Goal: Task Accomplishment & Management: Manage account settings

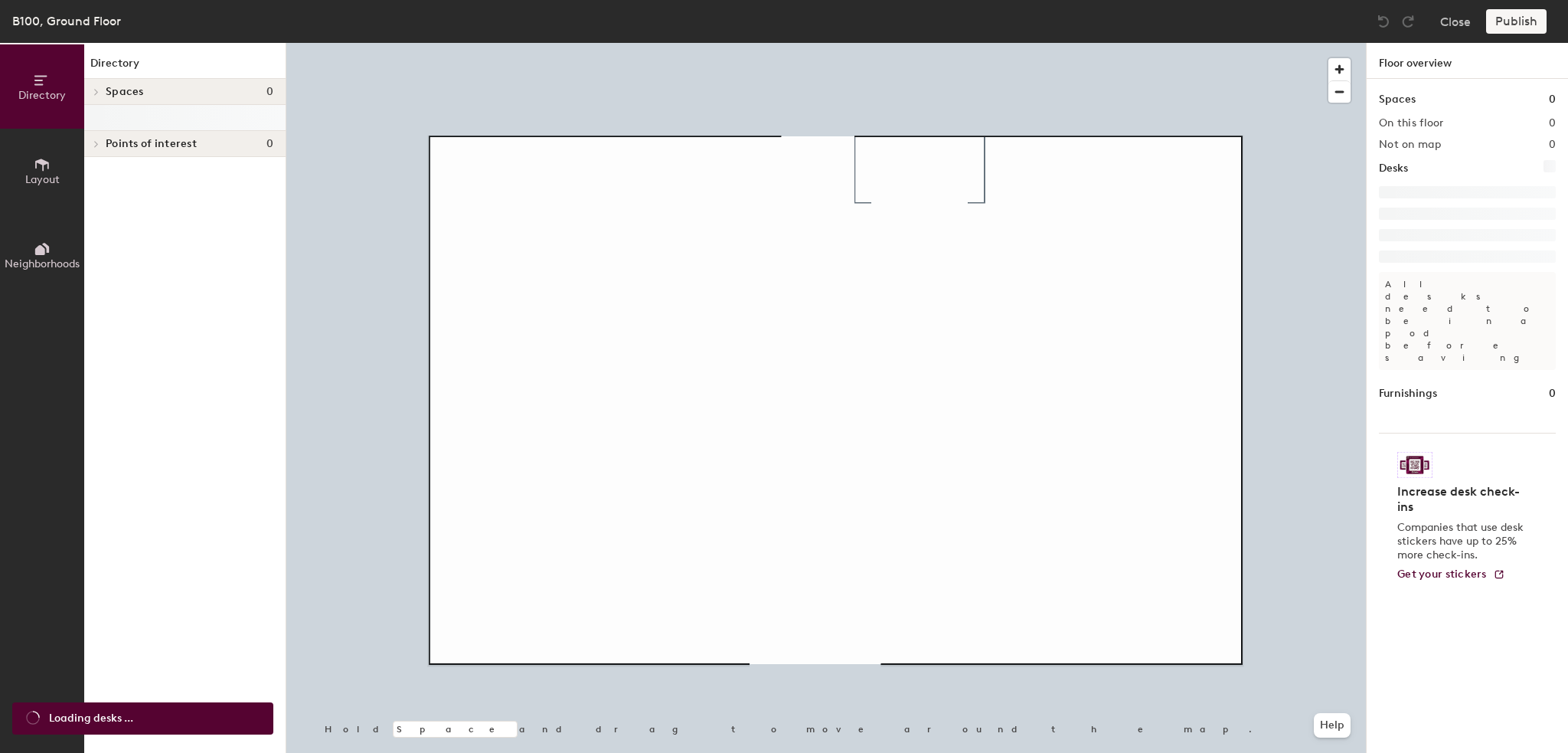
click at [94, 85] on div at bounding box center [94, 91] width 20 height 25
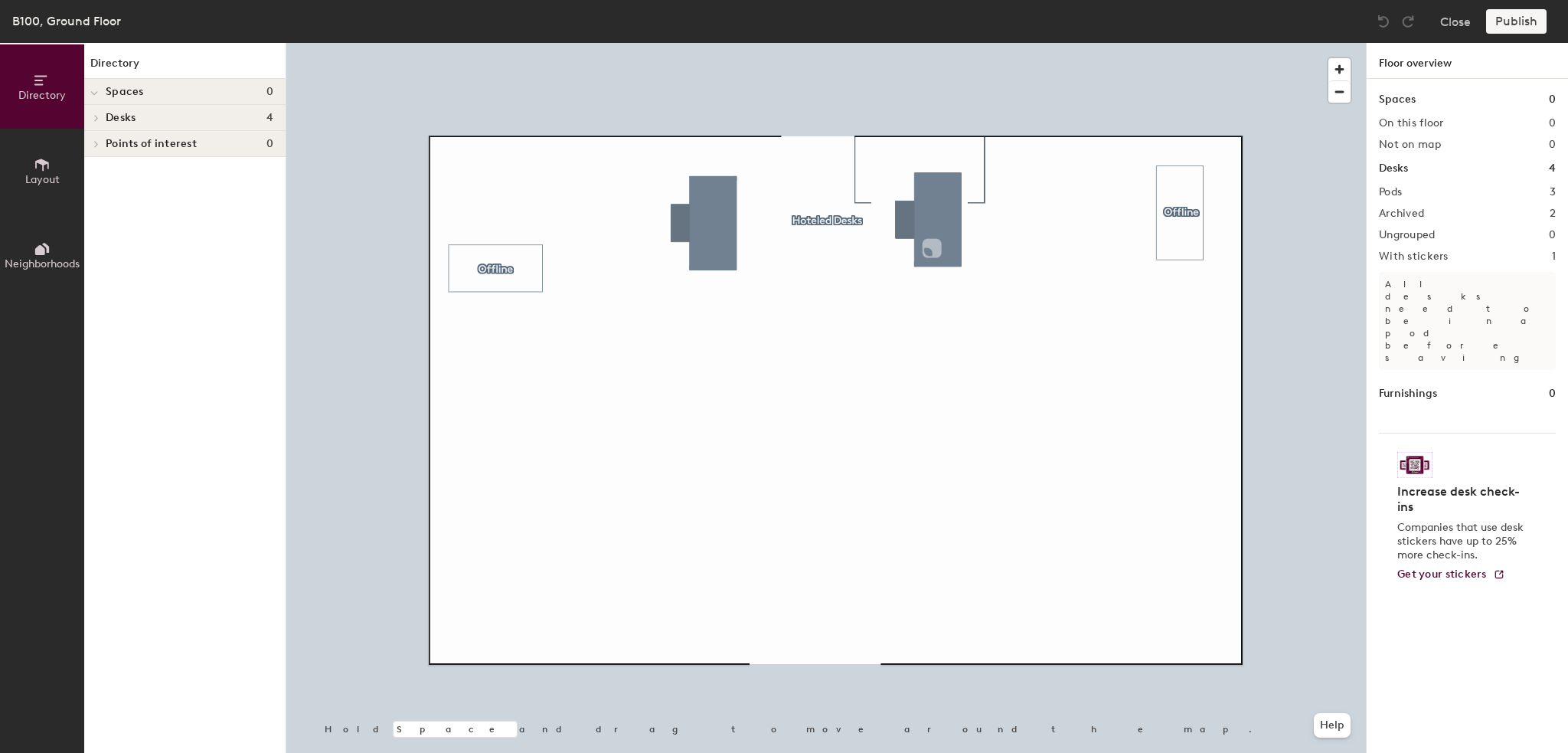
click at [94, 85] on div at bounding box center [94, 93] width 8 height 16
click at [33, 154] on button "Layout" at bounding box center [42, 170] width 84 height 84
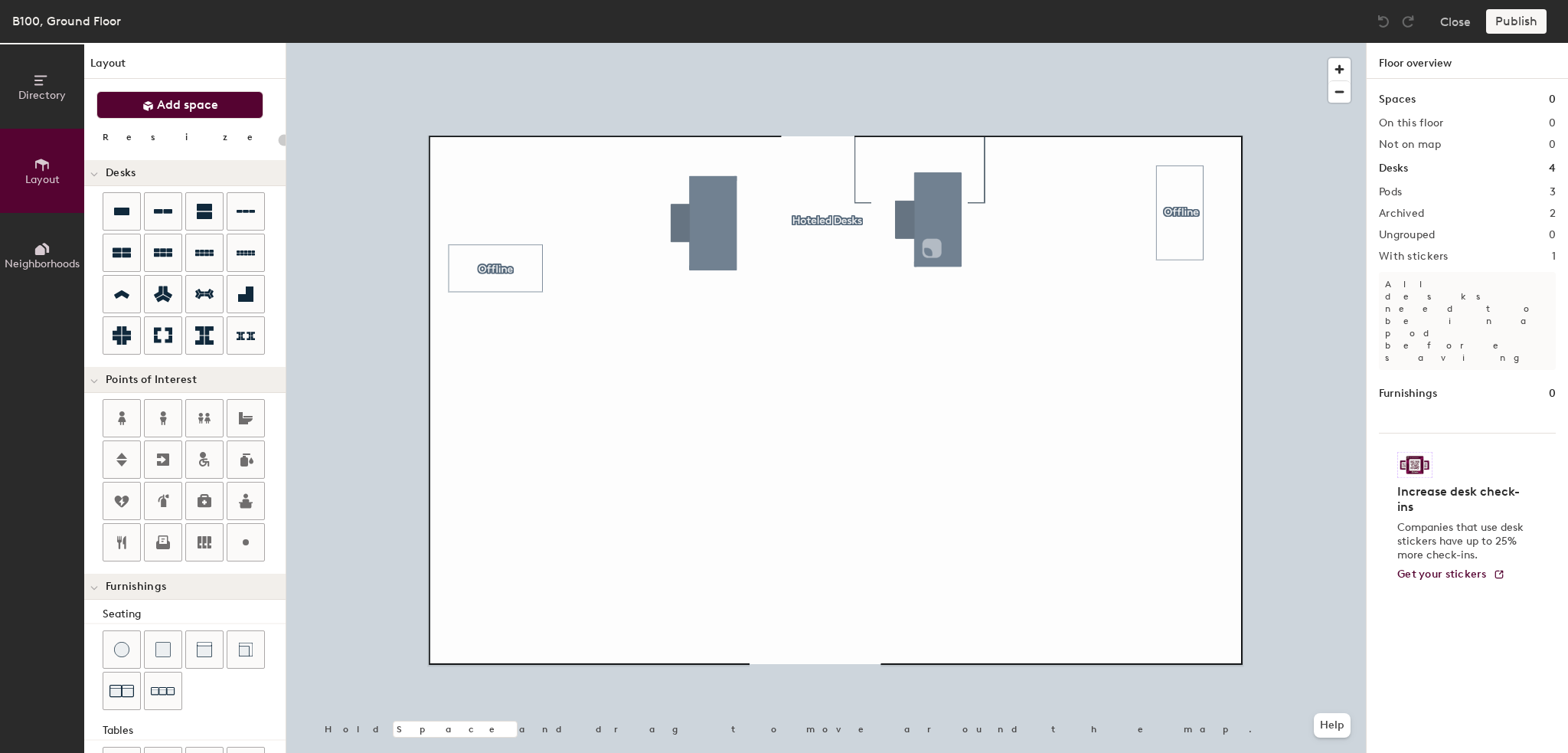
click at [181, 97] on span "Add space" at bounding box center [187, 105] width 61 height 15
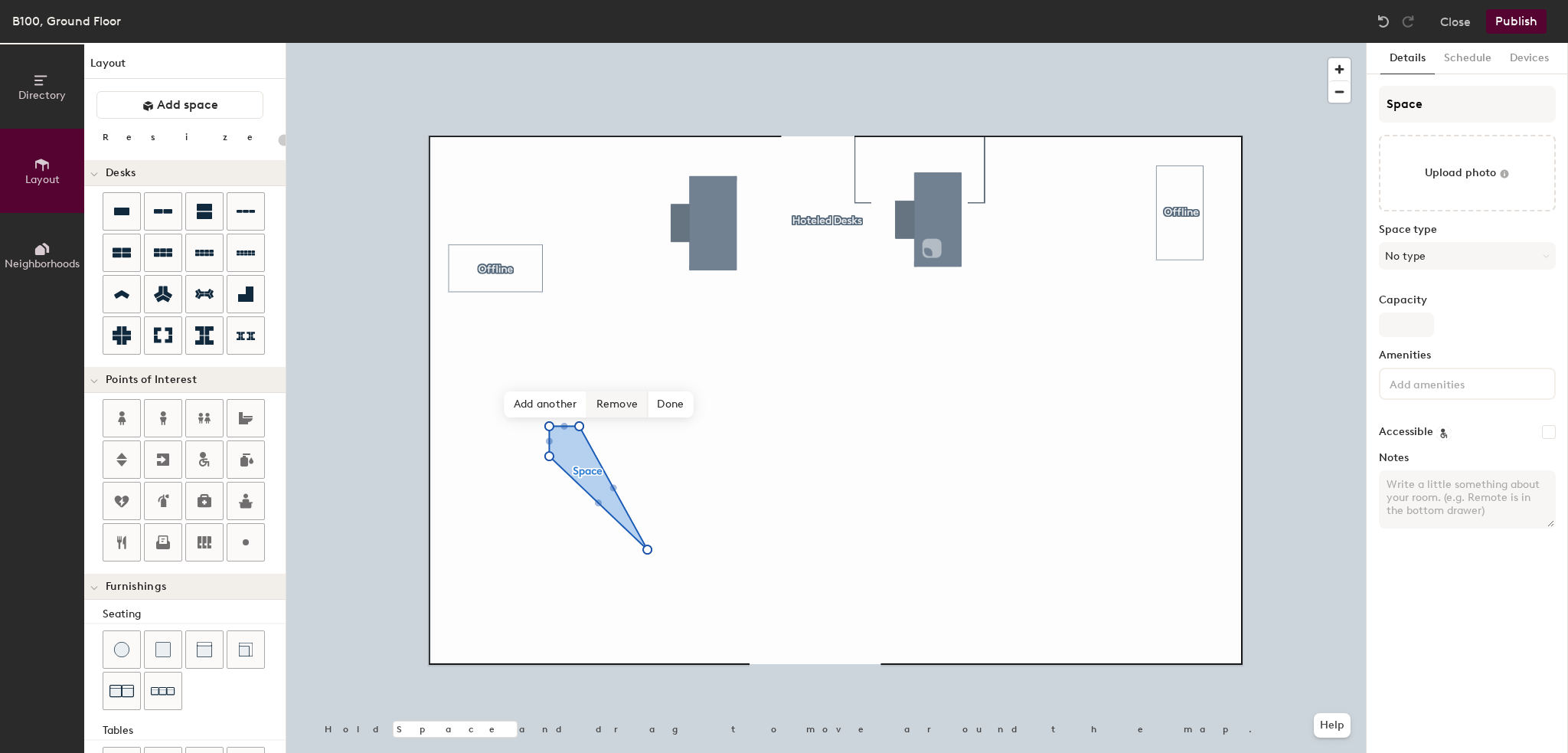
click at [626, 407] on span "Remove" at bounding box center [618, 404] width 61 height 26
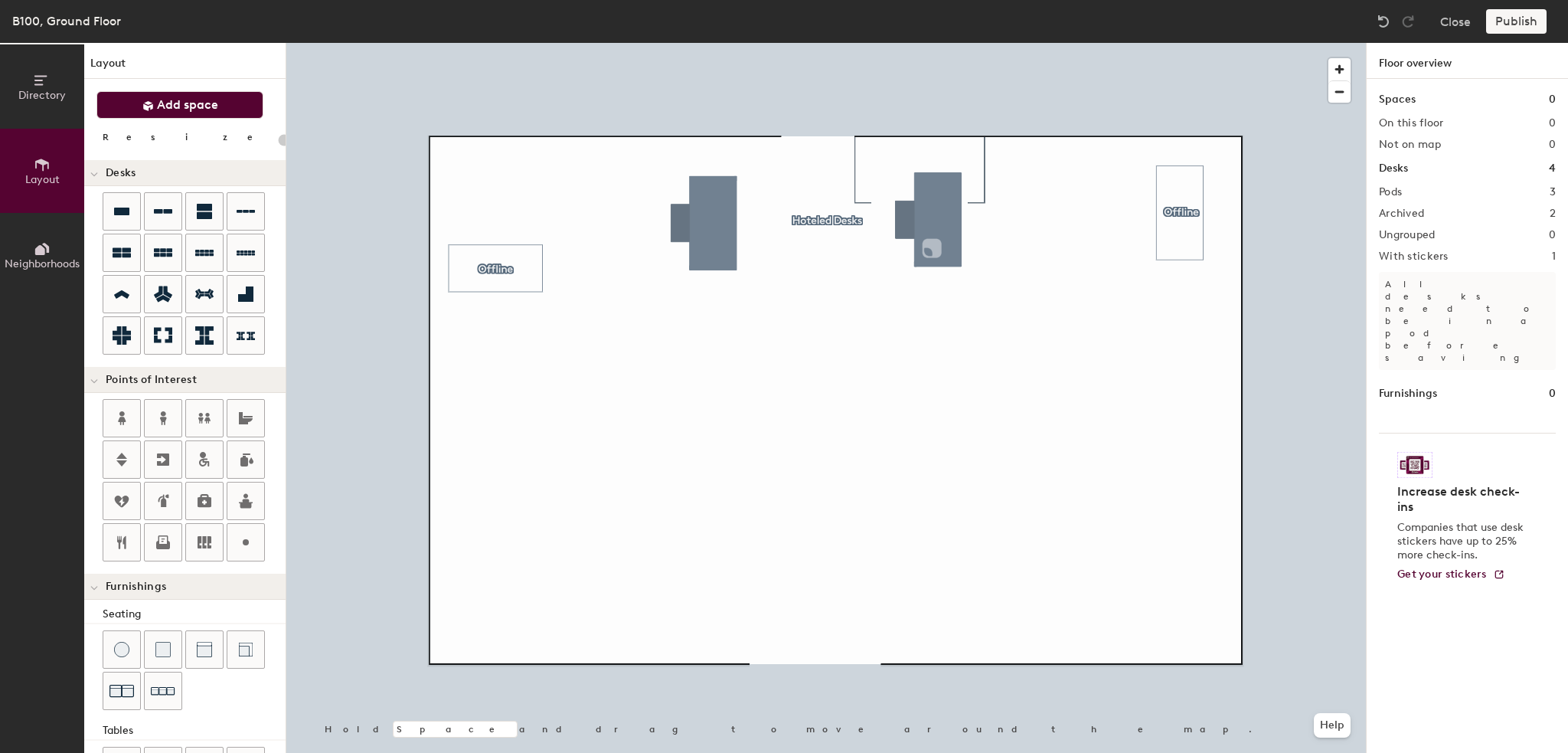
click at [194, 106] on span "Add space" at bounding box center [187, 105] width 61 height 15
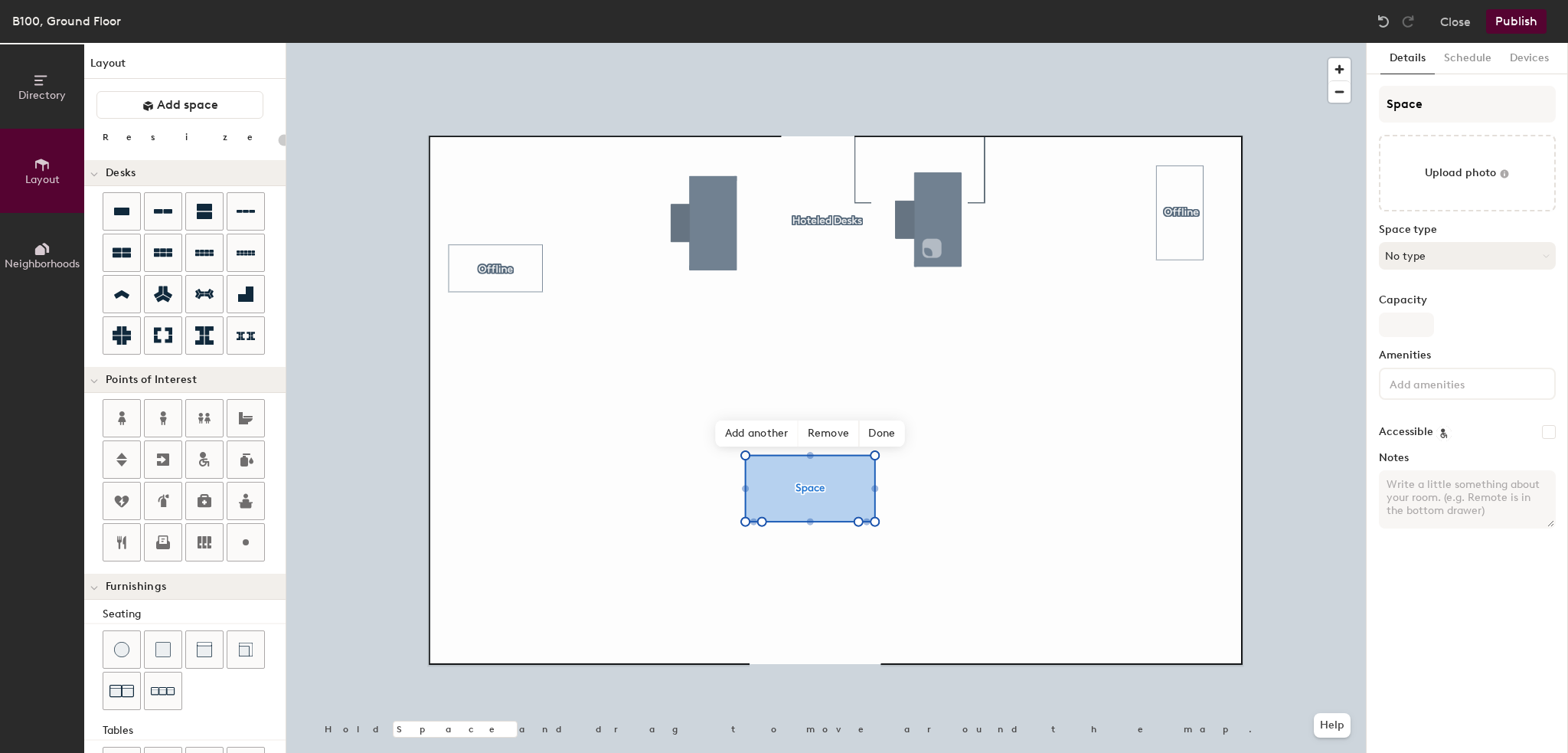
click at [1434, 250] on button "No type" at bounding box center [1467, 256] width 177 height 27
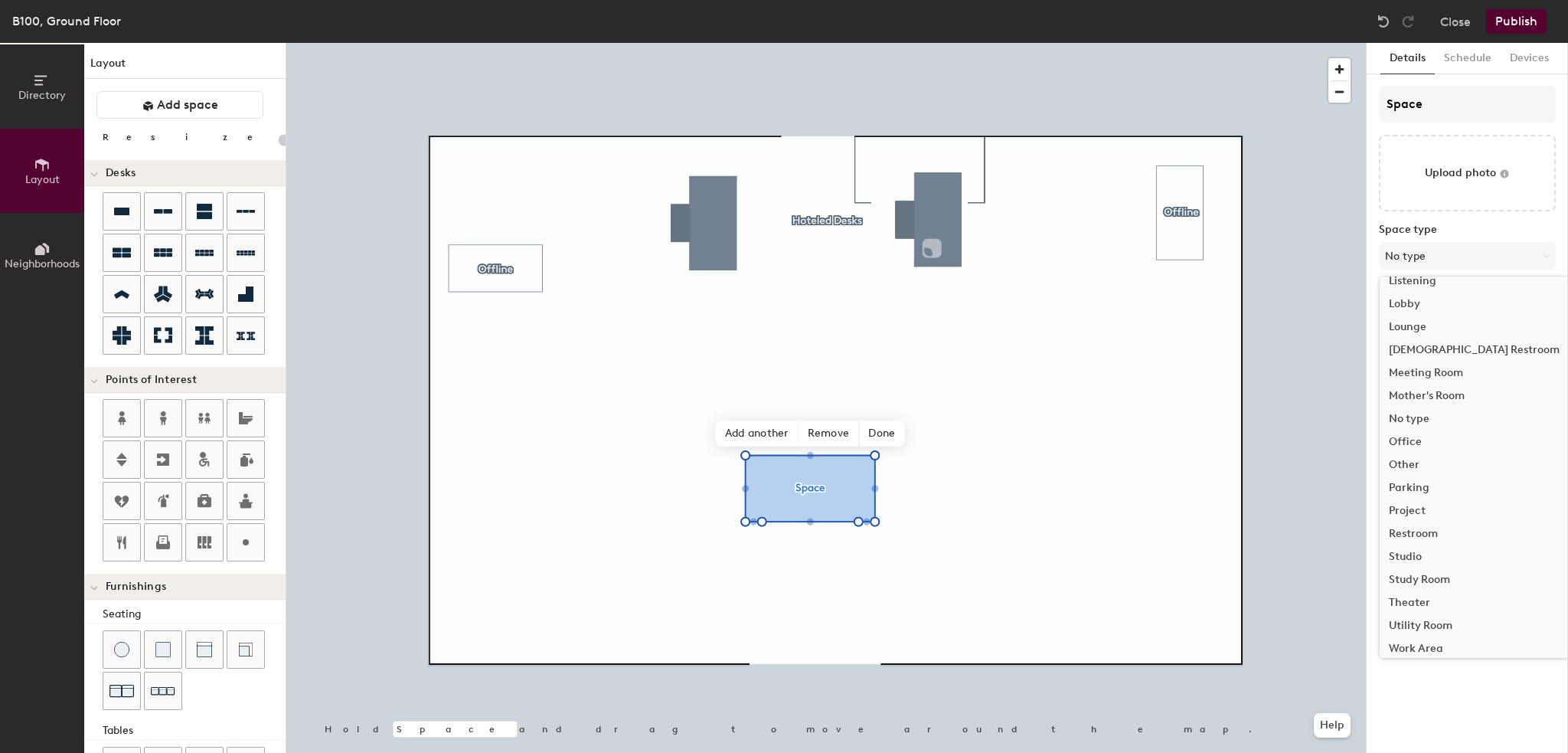
scroll to position [343, 0]
click at [1416, 471] on div "Parking" at bounding box center [1473, 479] width 189 height 23
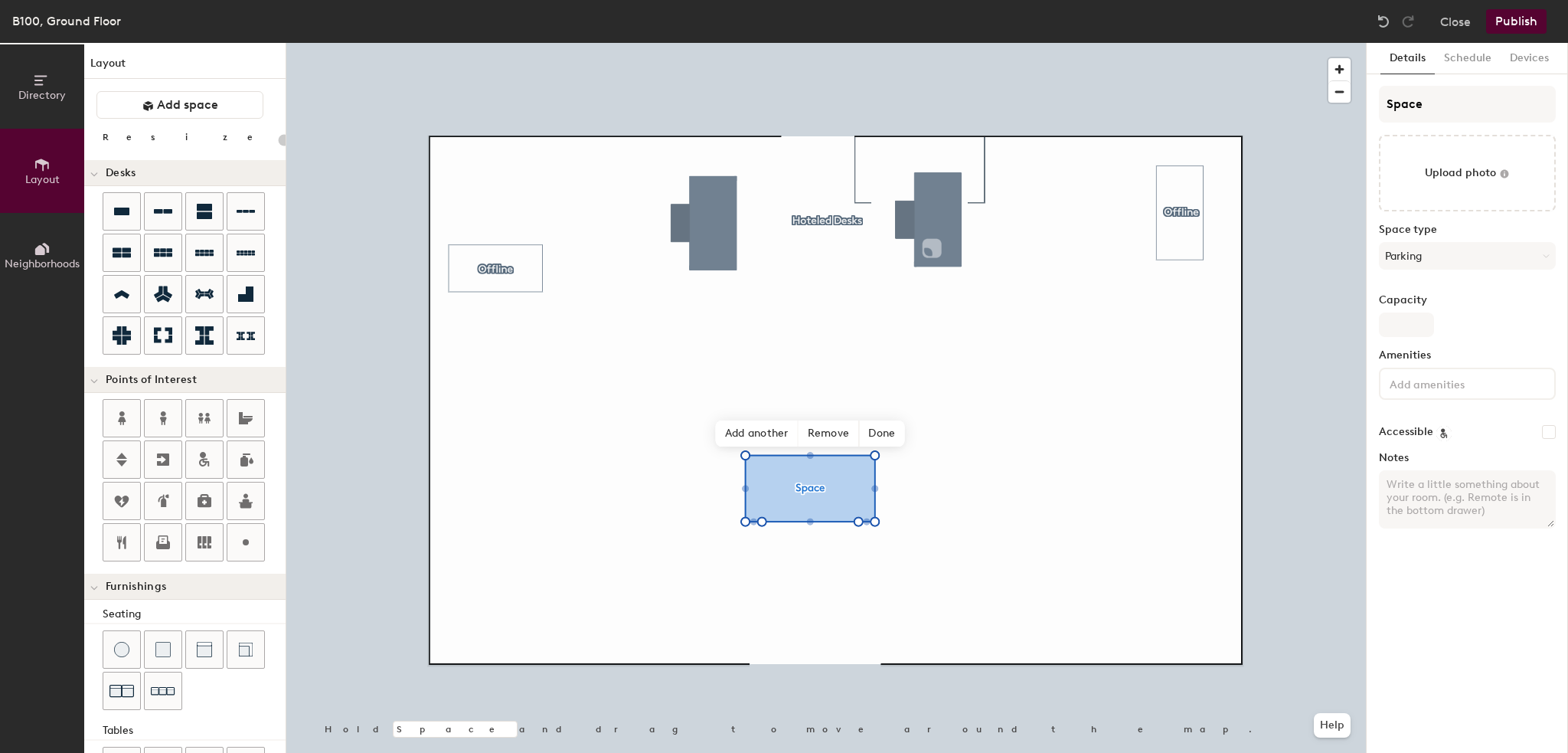
type input "20"
click at [1407, 328] on input "Capacity" at bounding box center [1406, 324] width 55 height 24
type input "2"
type input "20"
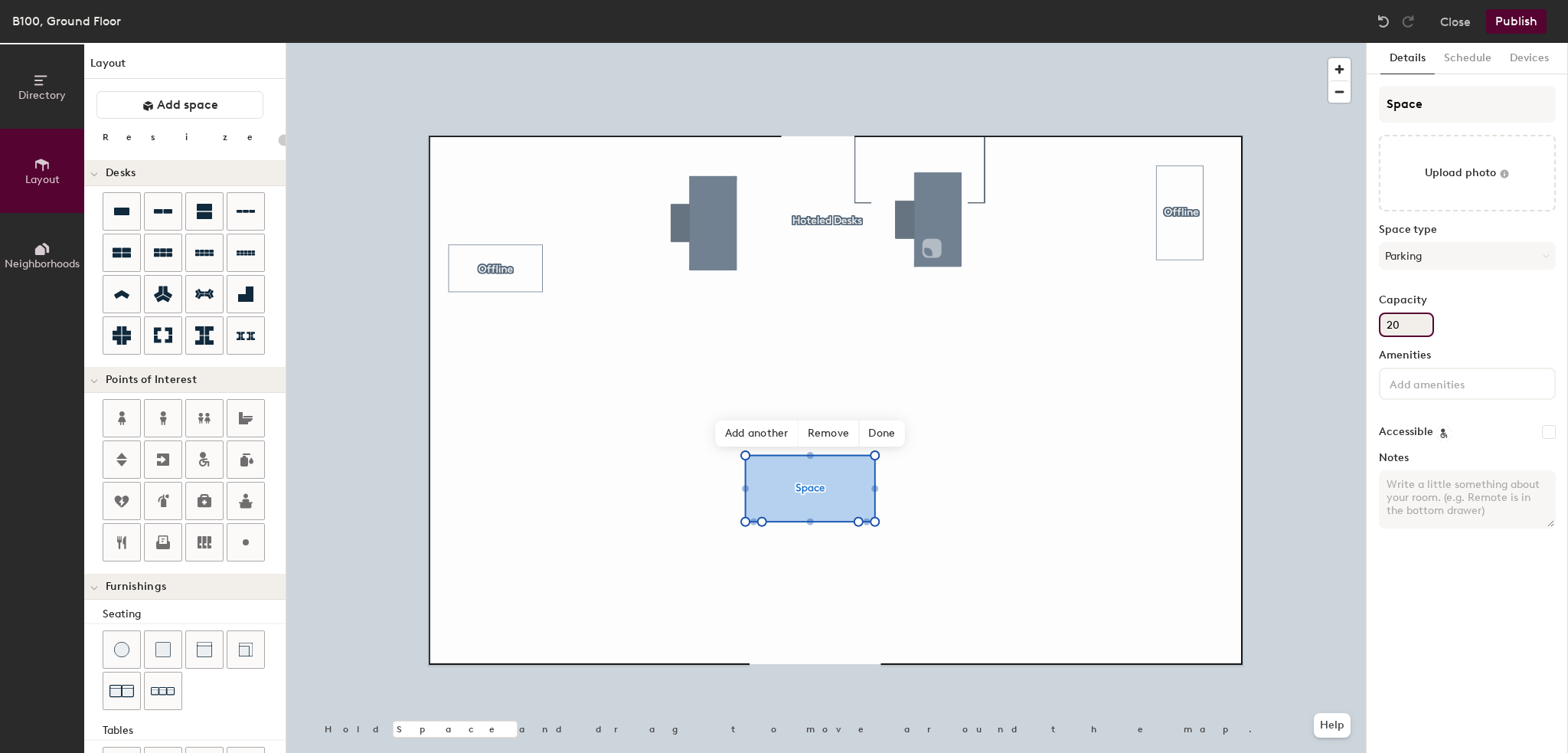
type input "20"
click at [1406, 394] on div at bounding box center [1467, 383] width 177 height 32
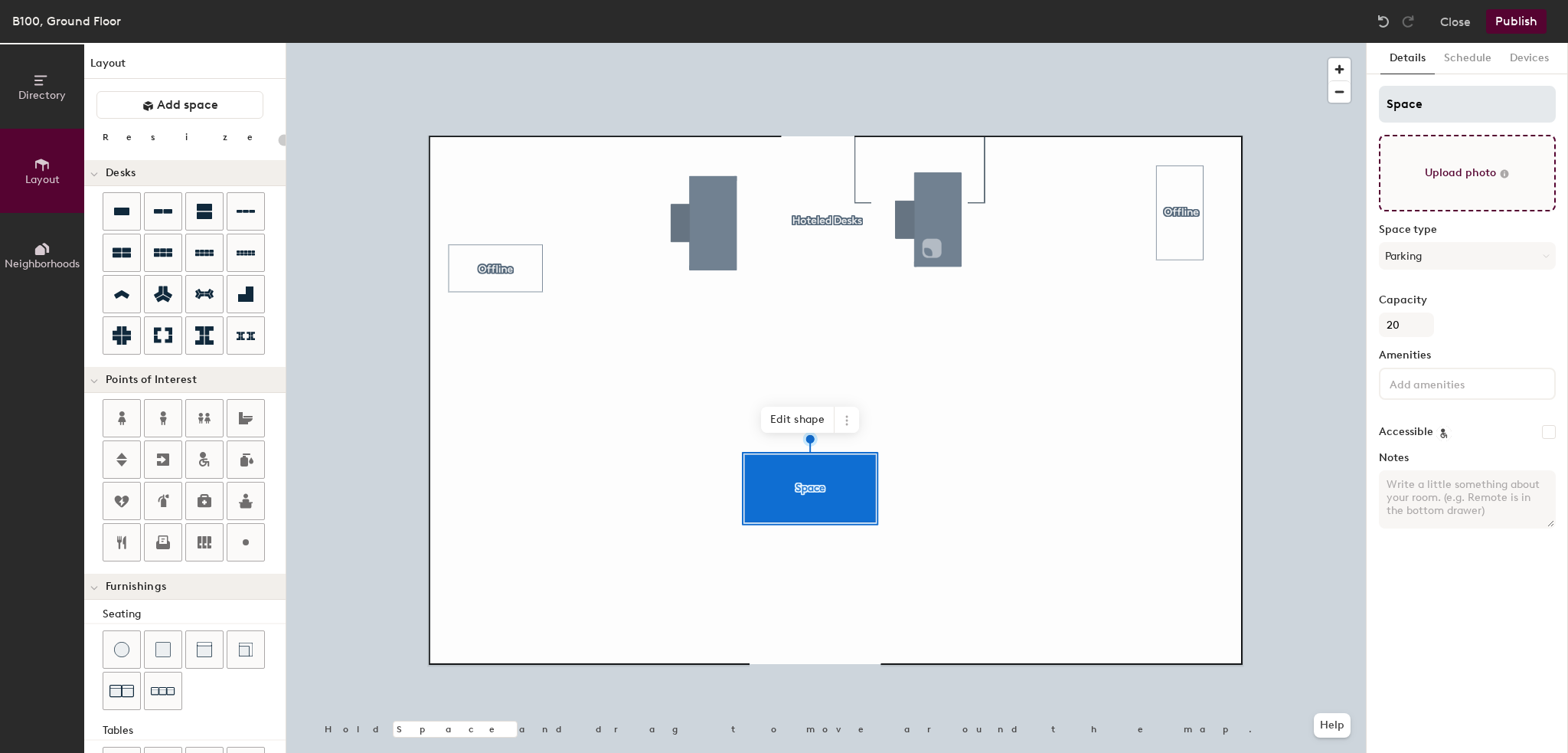
type input "20"
click at [1462, 105] on input "Space" at bounding box center [1467, 105] width 177 height 37
type input "P"
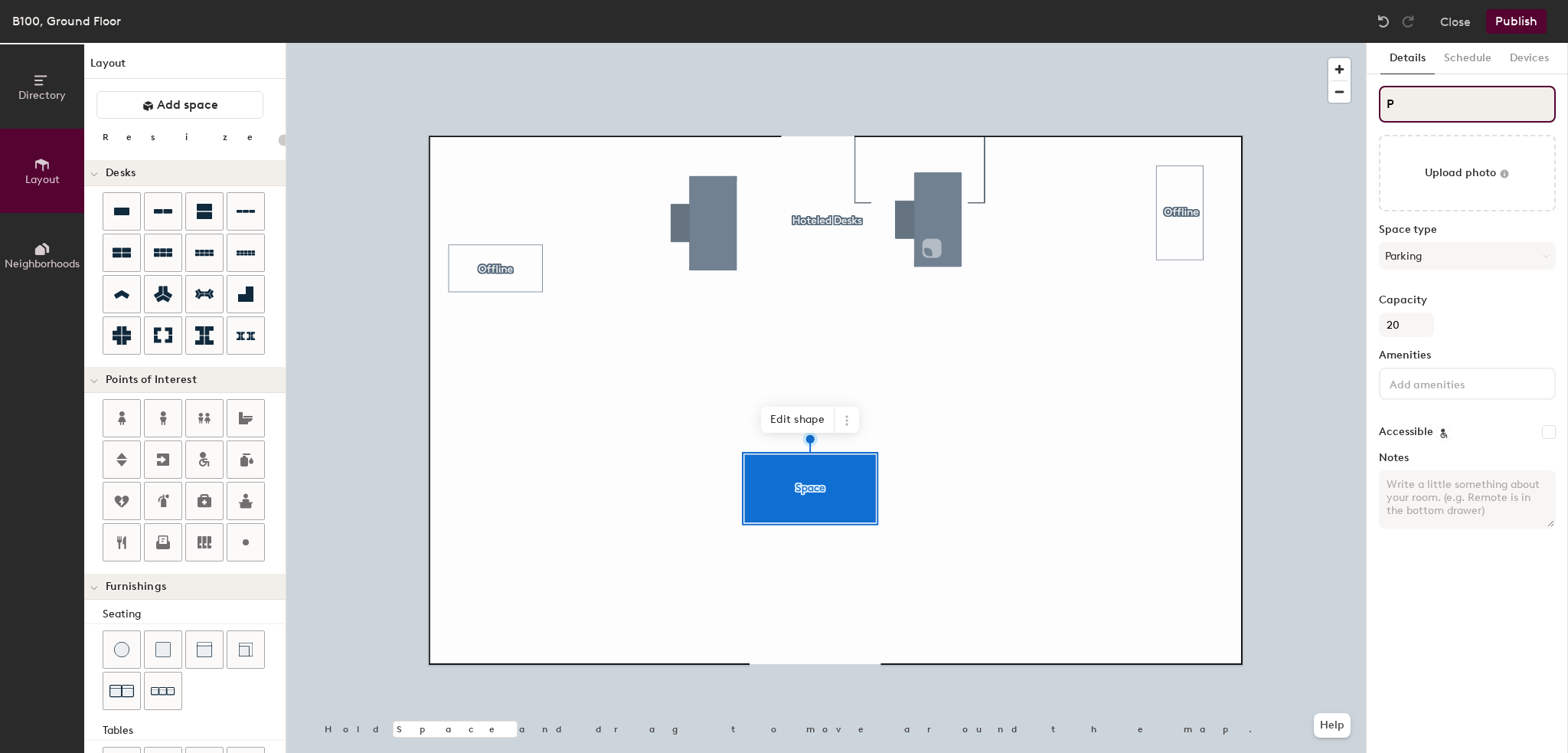
type input "20"
type input "Park"
type input "20"
type input "Park"
type input "20"
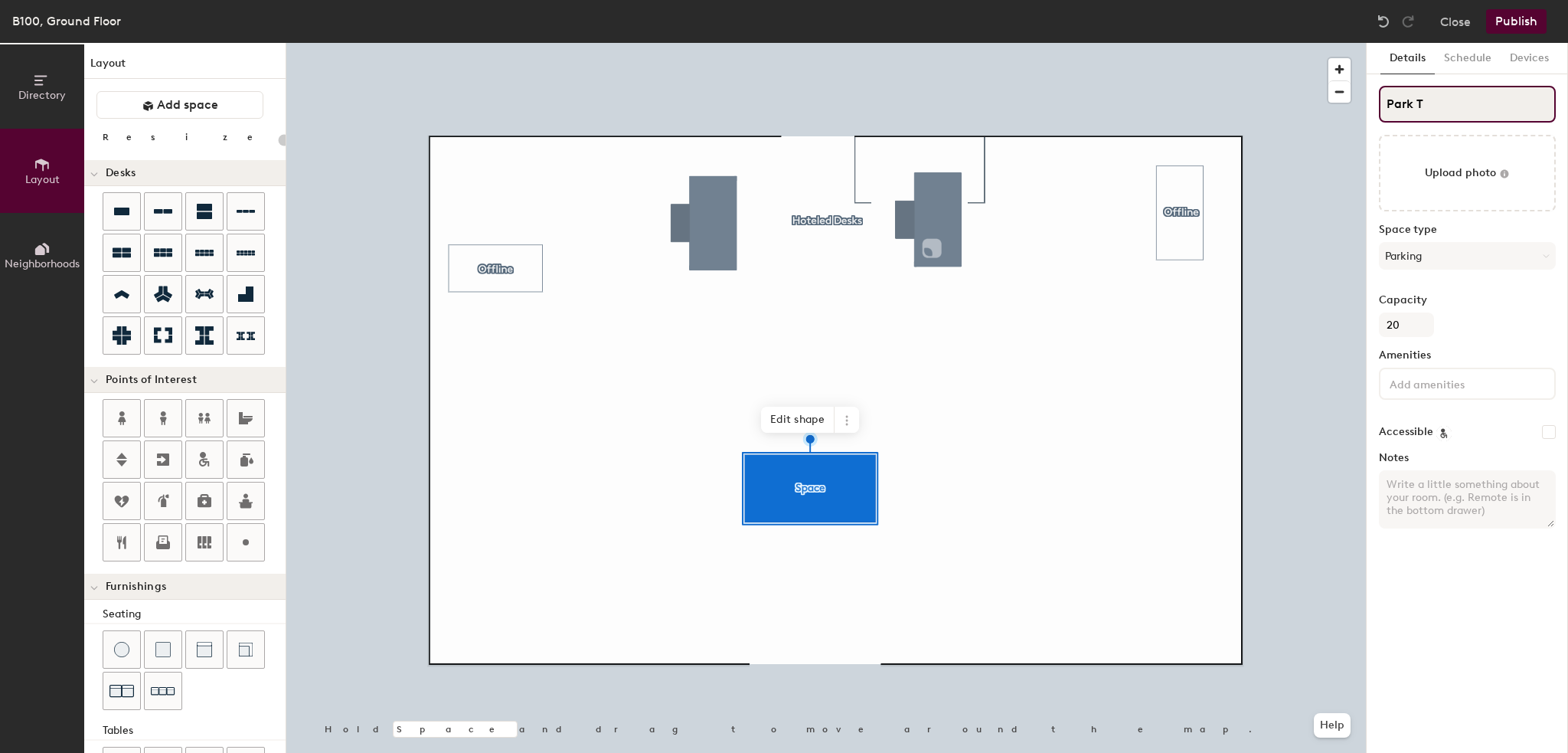
type input "Park Te"
type input "20"
type input "Park Tes"
type input "20"
type input "Park Test"
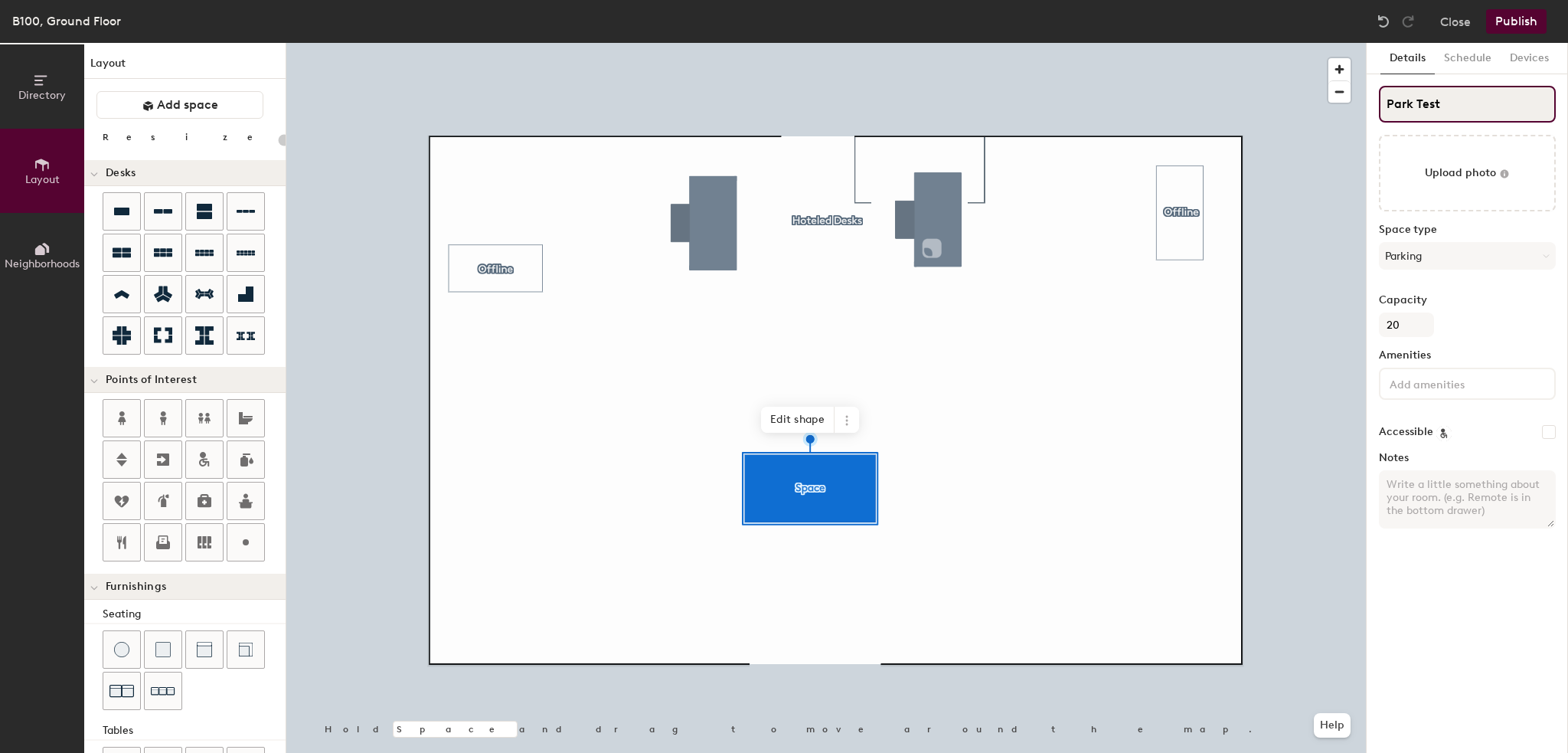
type input "20"
type input "Park Test"
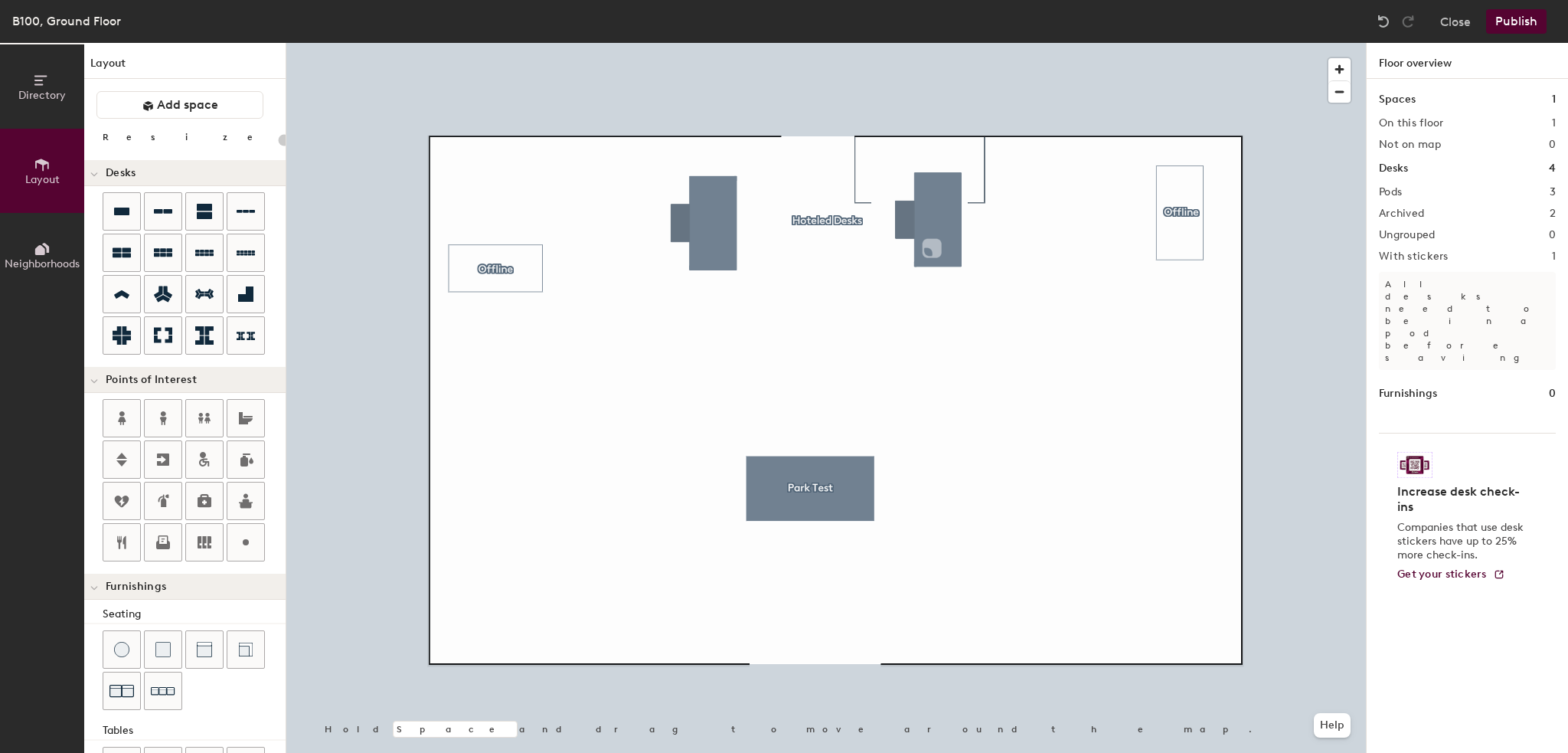
click at [815, 43] on div at bounding box center [826, 43] width 1079 height 0
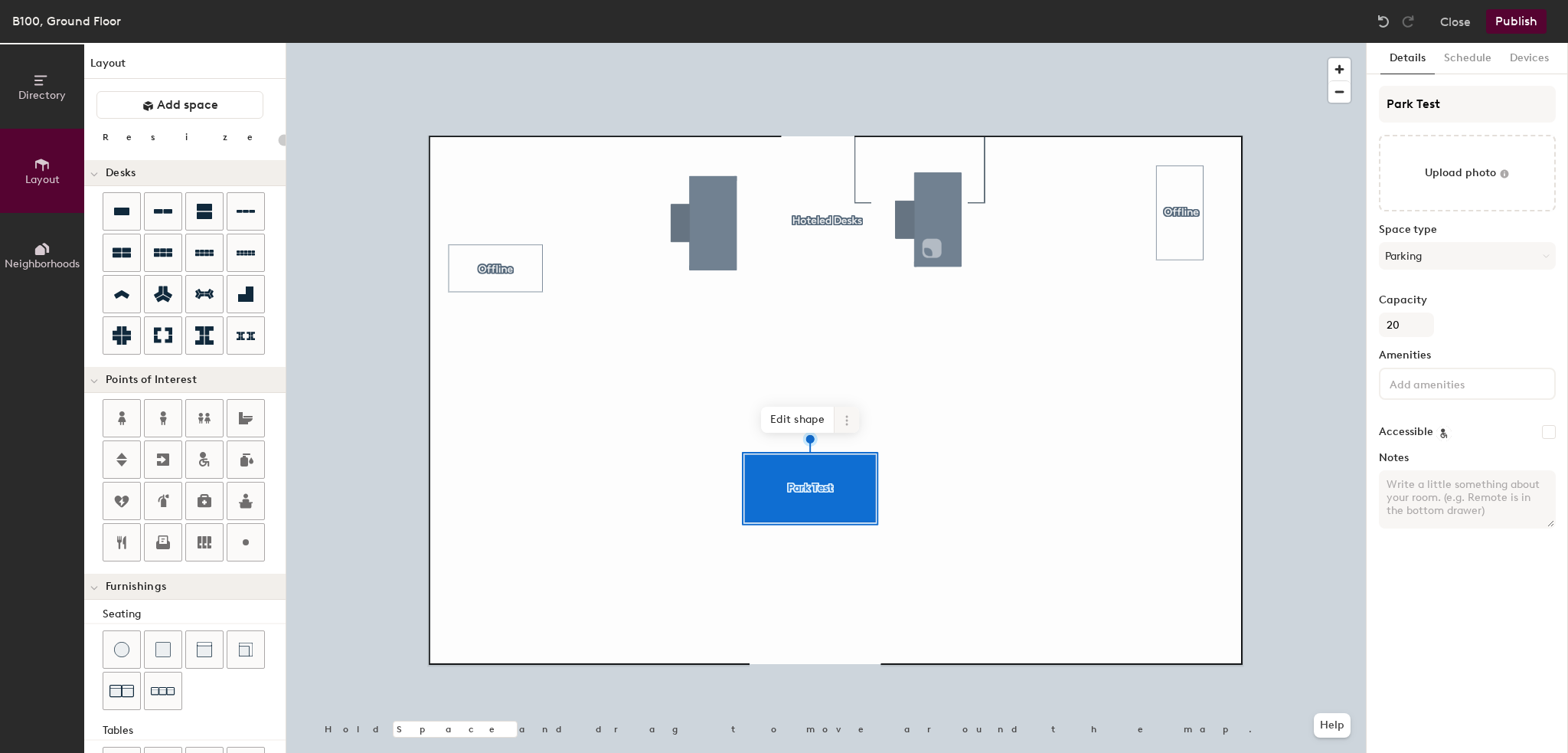
click at [846, 409] on span at bounding box center [846, 419] width 24 height 26
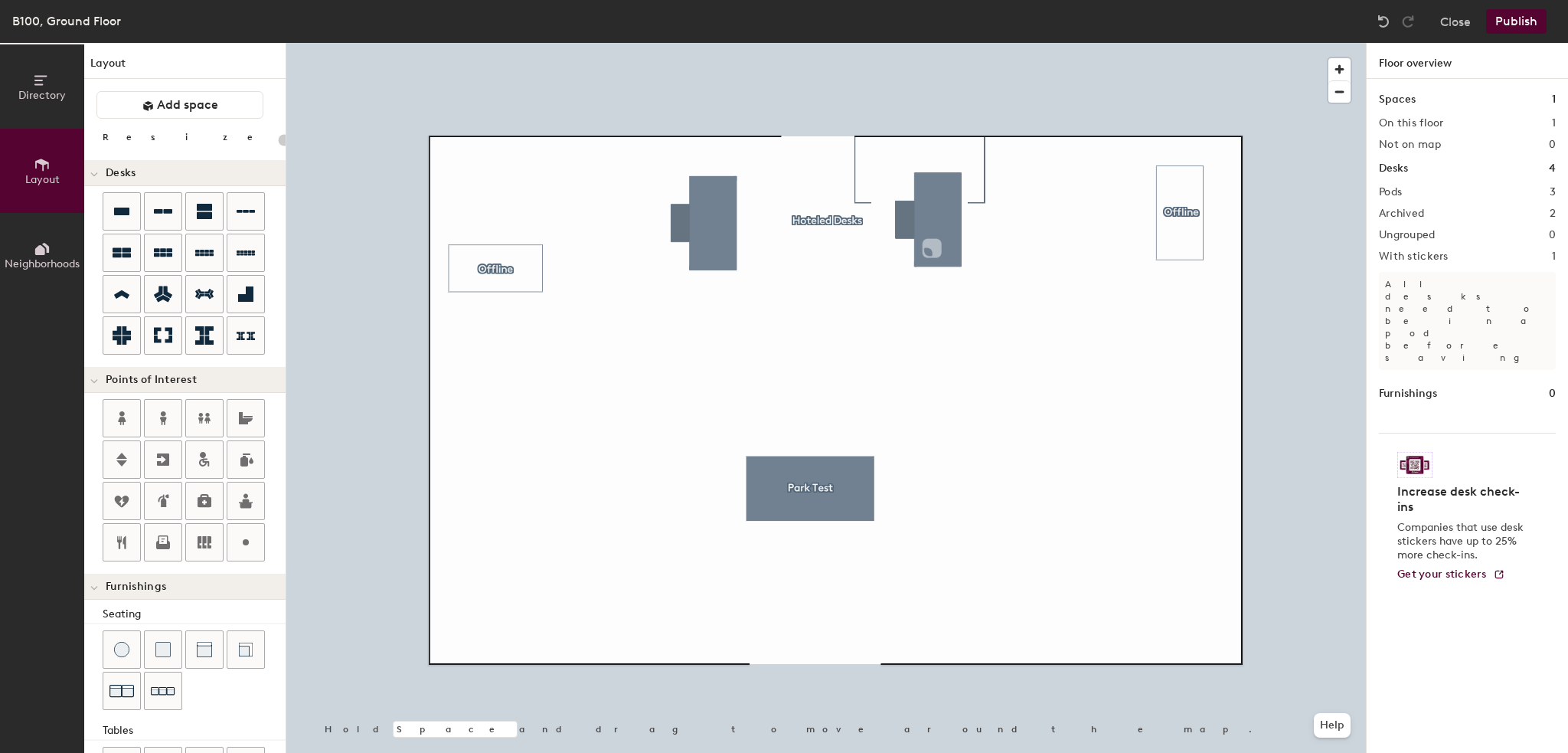
click at [1511, 24] on button "Publish" at bounding box center [1516, 20] width 60 height 24
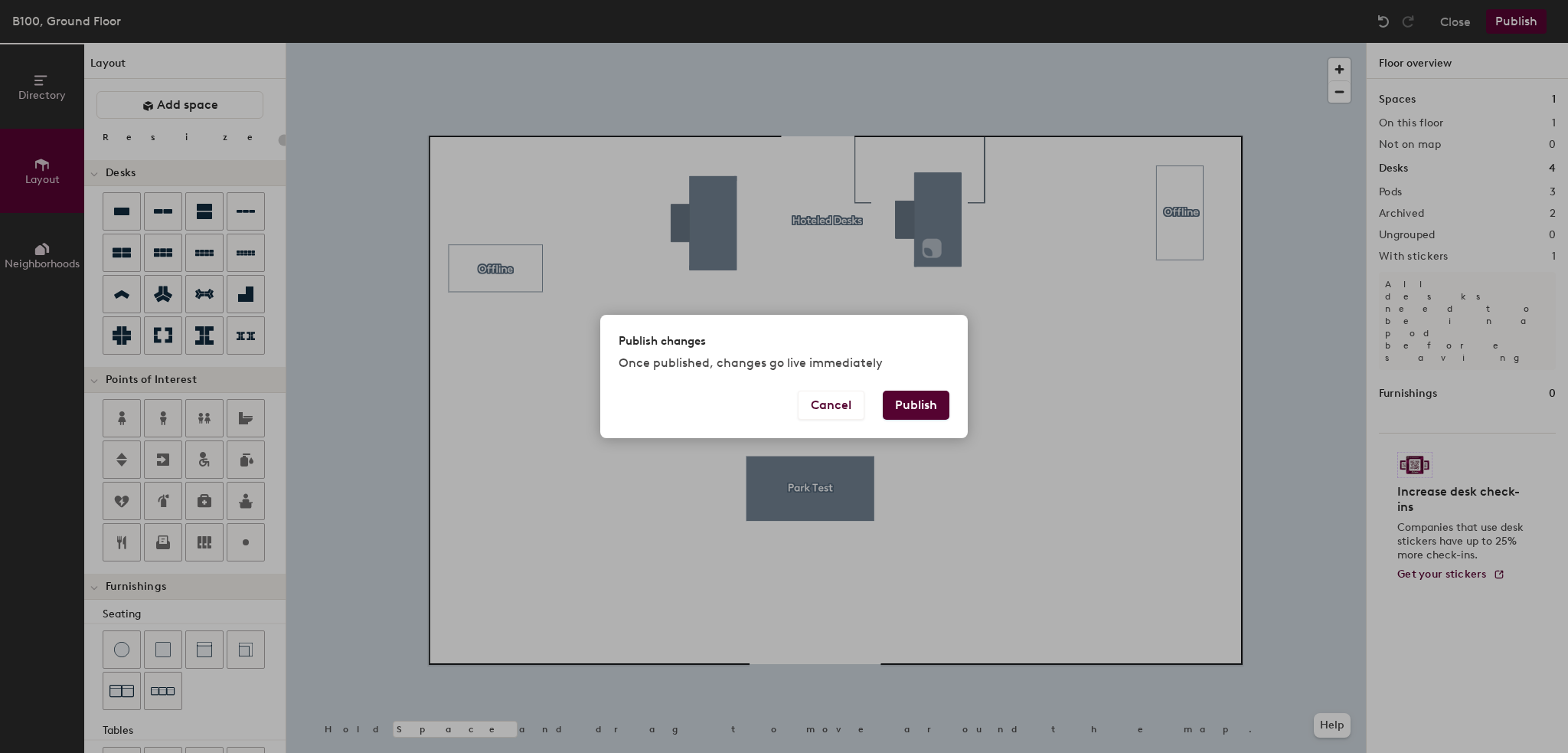
click at [925, 407] on button "Publish" at bounding box center [916, 405] width 67 height 29
type input "20"
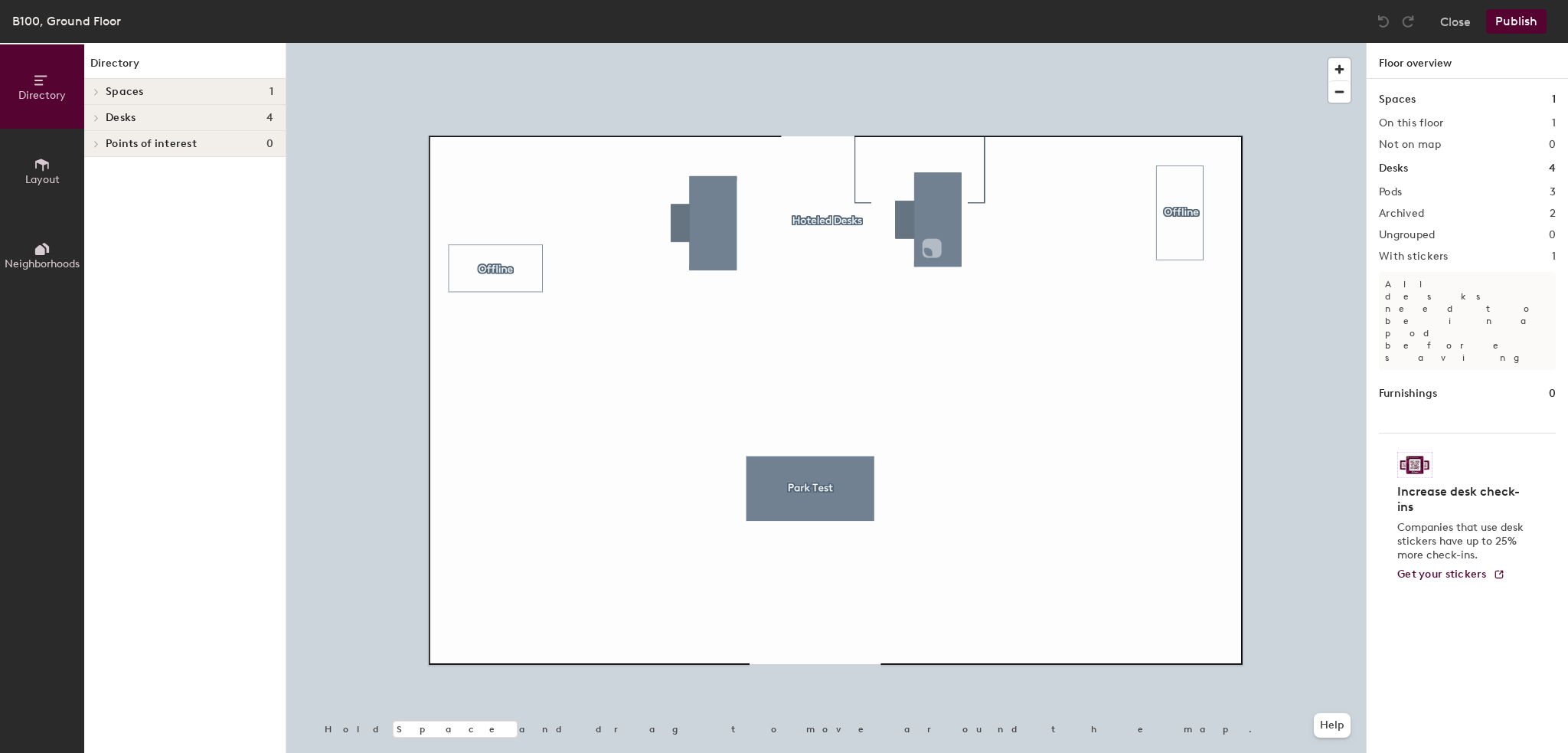
click at [38, 181] on span "Layout" at bounding box center [43, 179] width 35 height 13
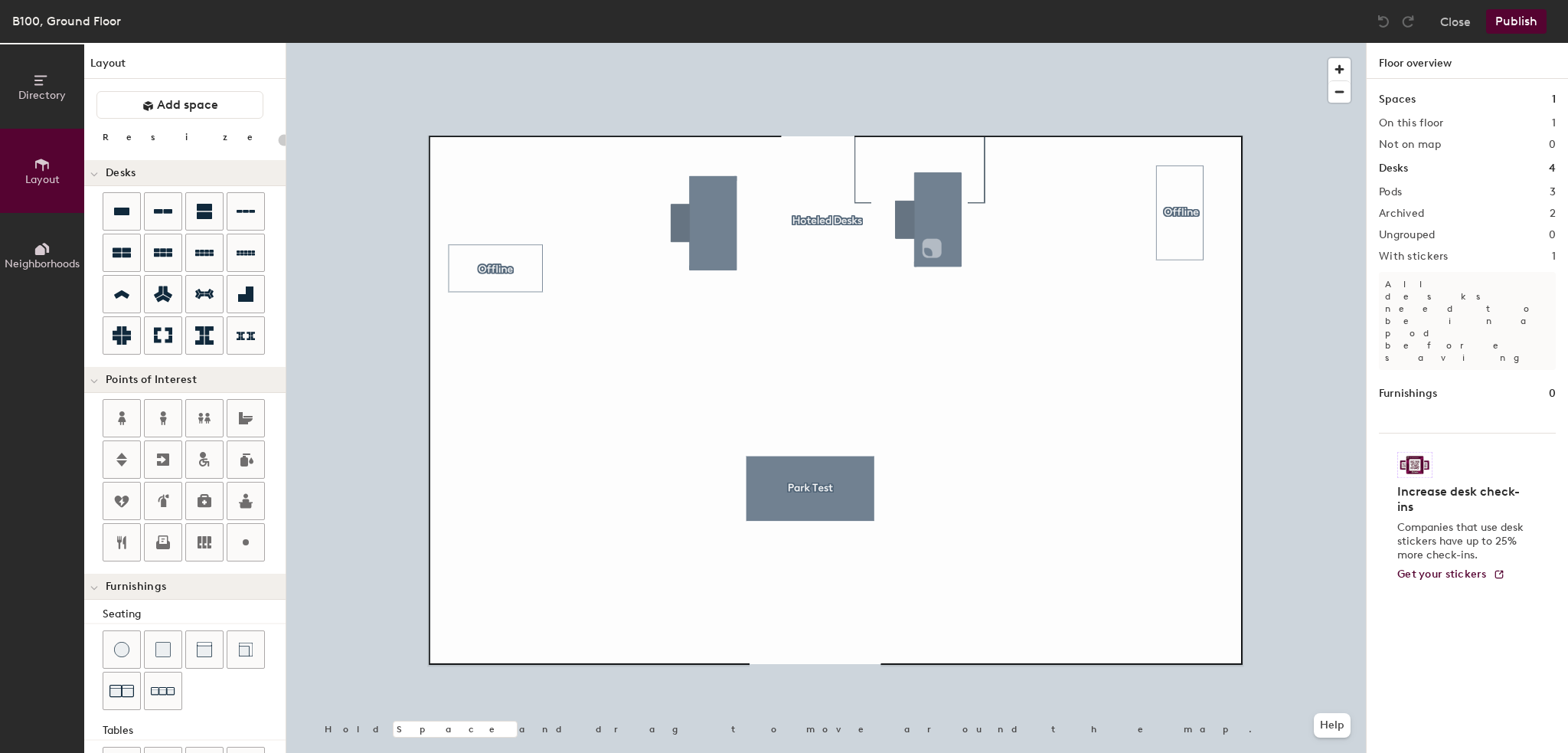
click at [61, 238] on button "Neighborhoods" at bounding box center [42, 255] width 84 height 84
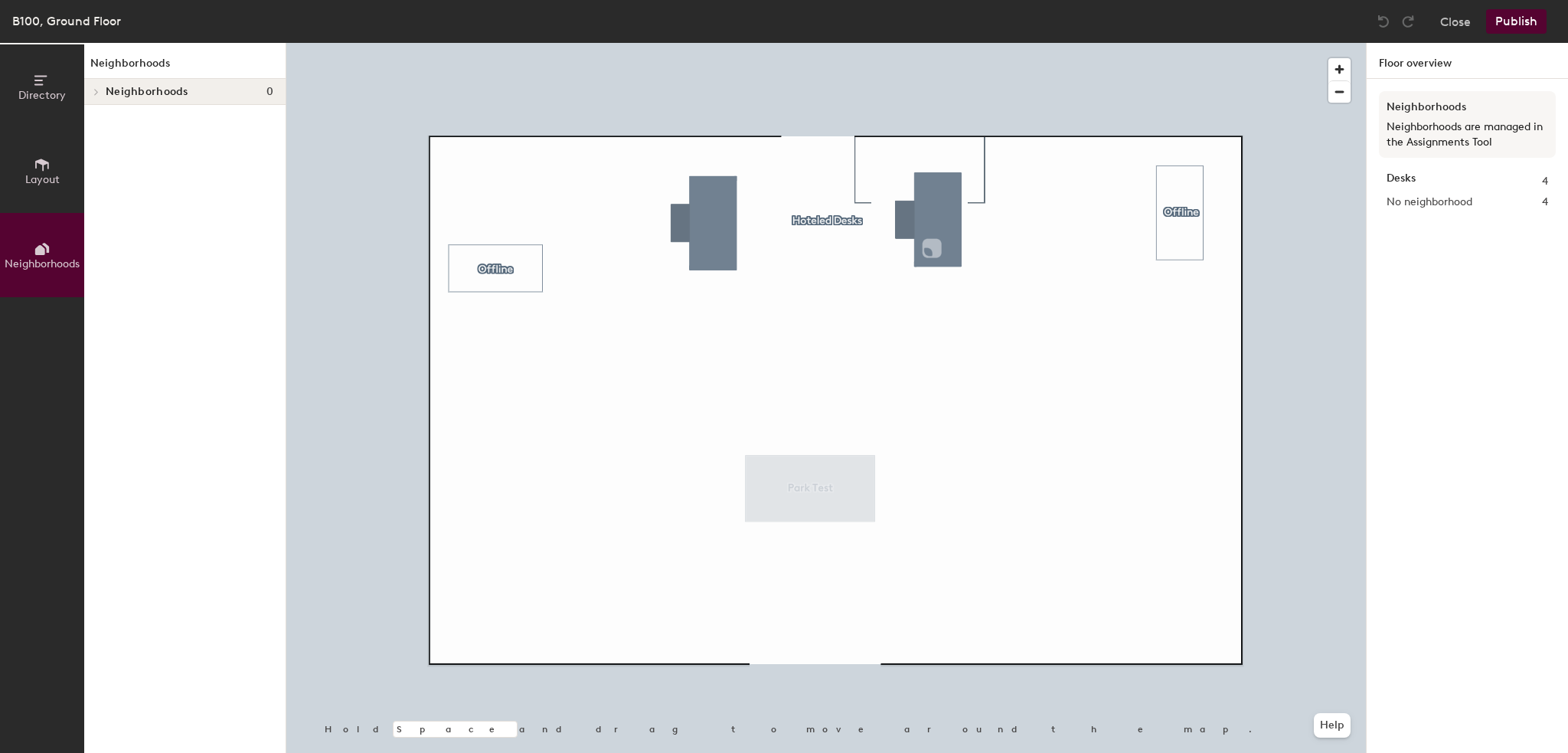
click at [60, 192] on button "Layout" at bounding box center [42, 170] width 84 height 84
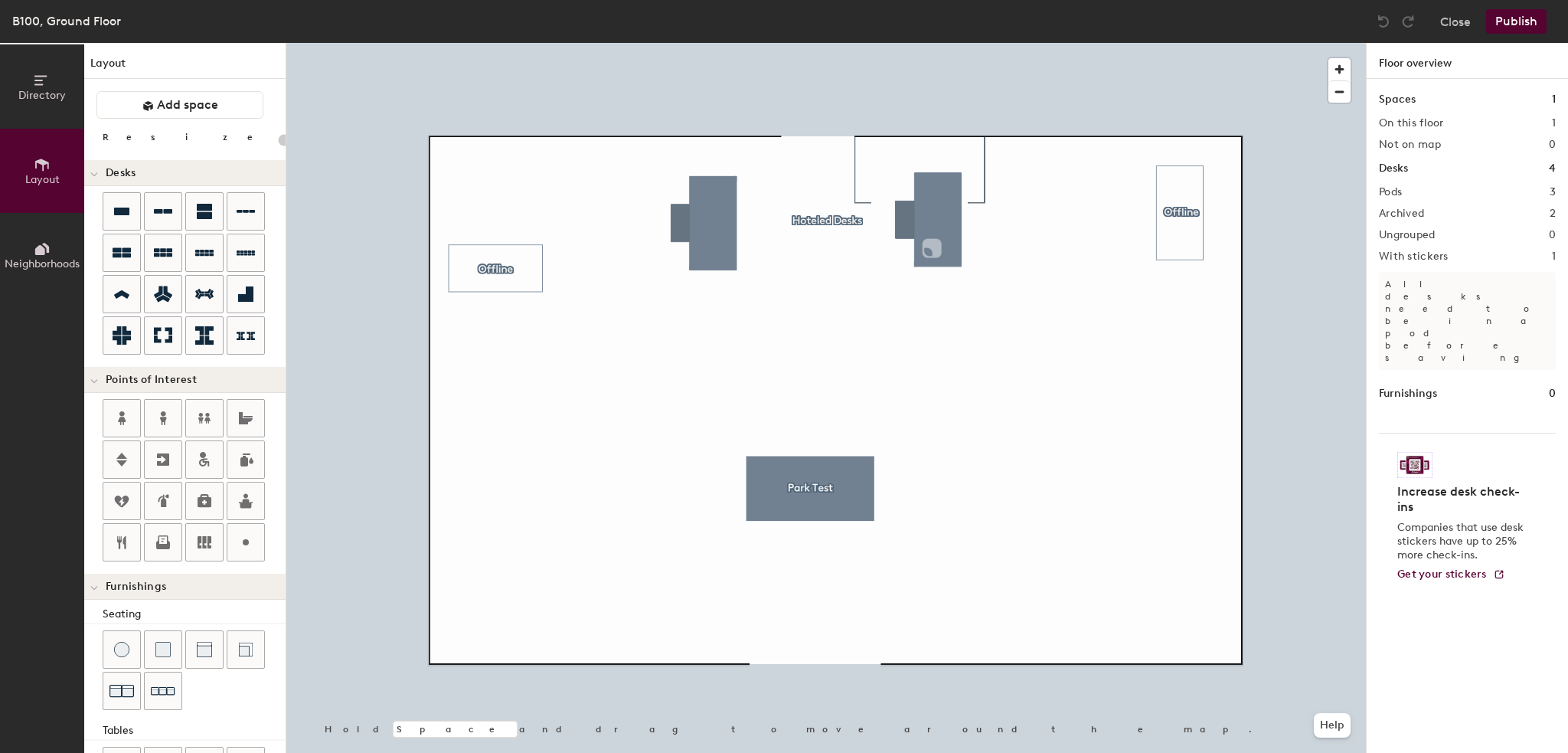
type input "600"
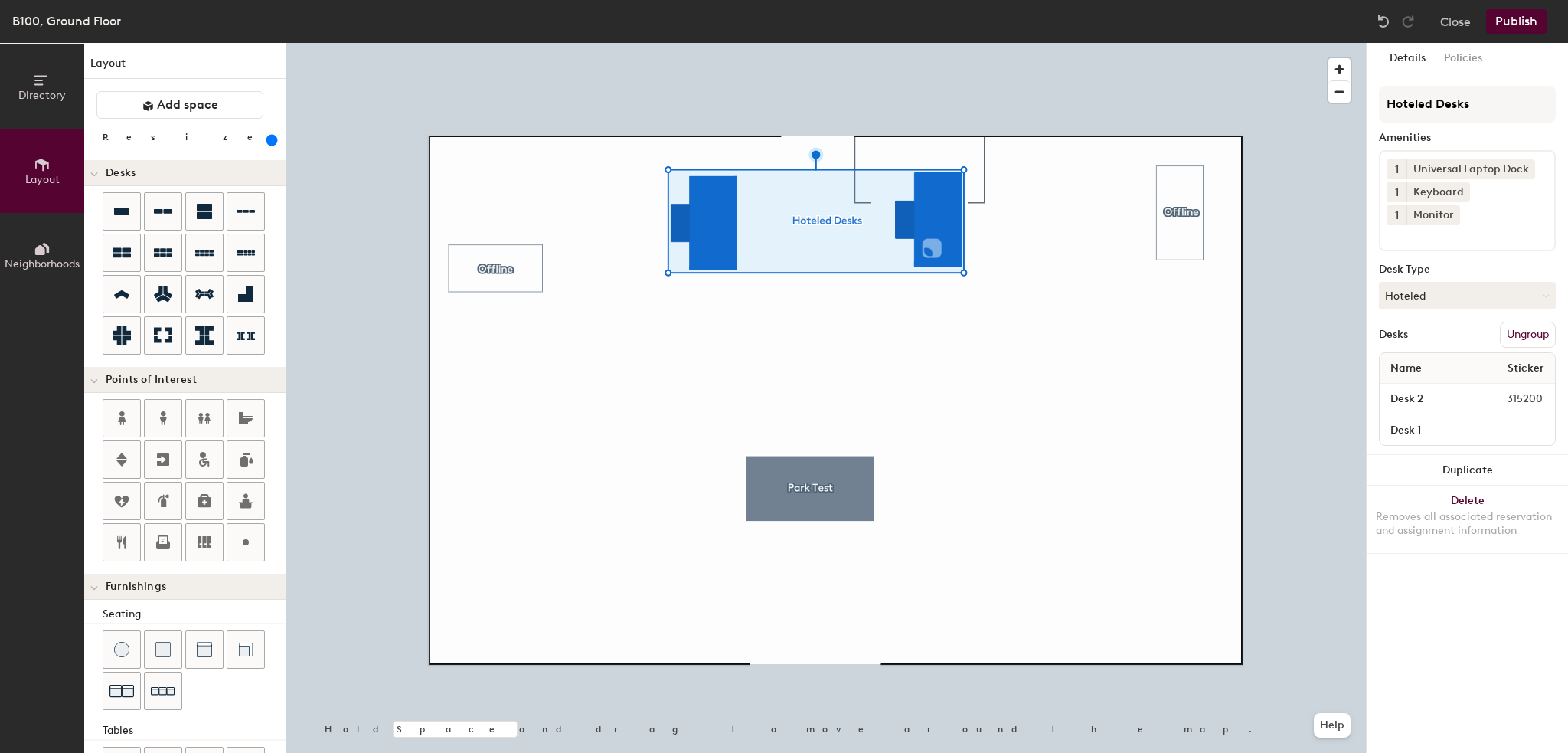
click at [23, 262] on span "Neighborhoods" at bounding box center [43, 263] width 75 height 13
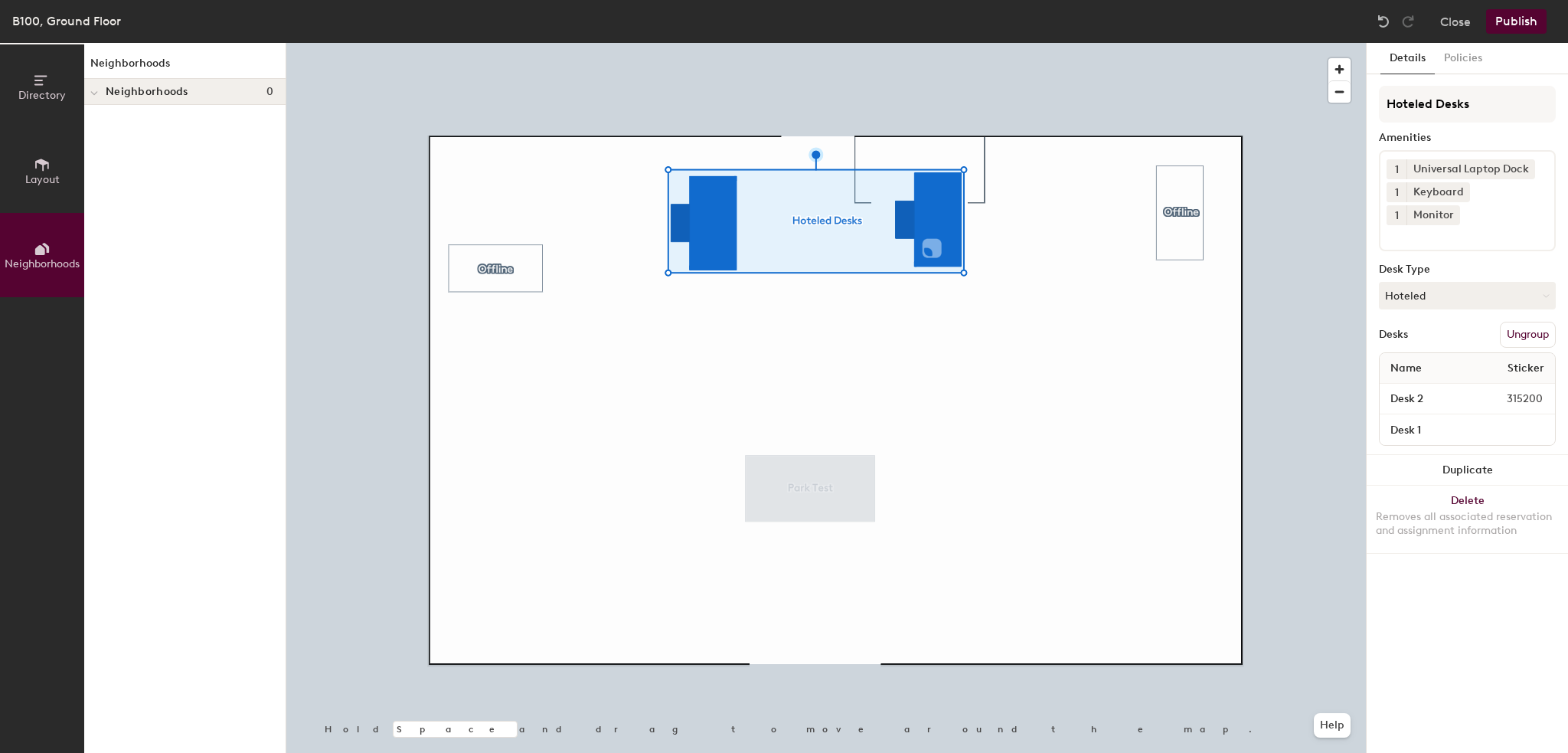
click at [37, 104] on button "Directory" at bounding box center [42, 86] width 84 height 84
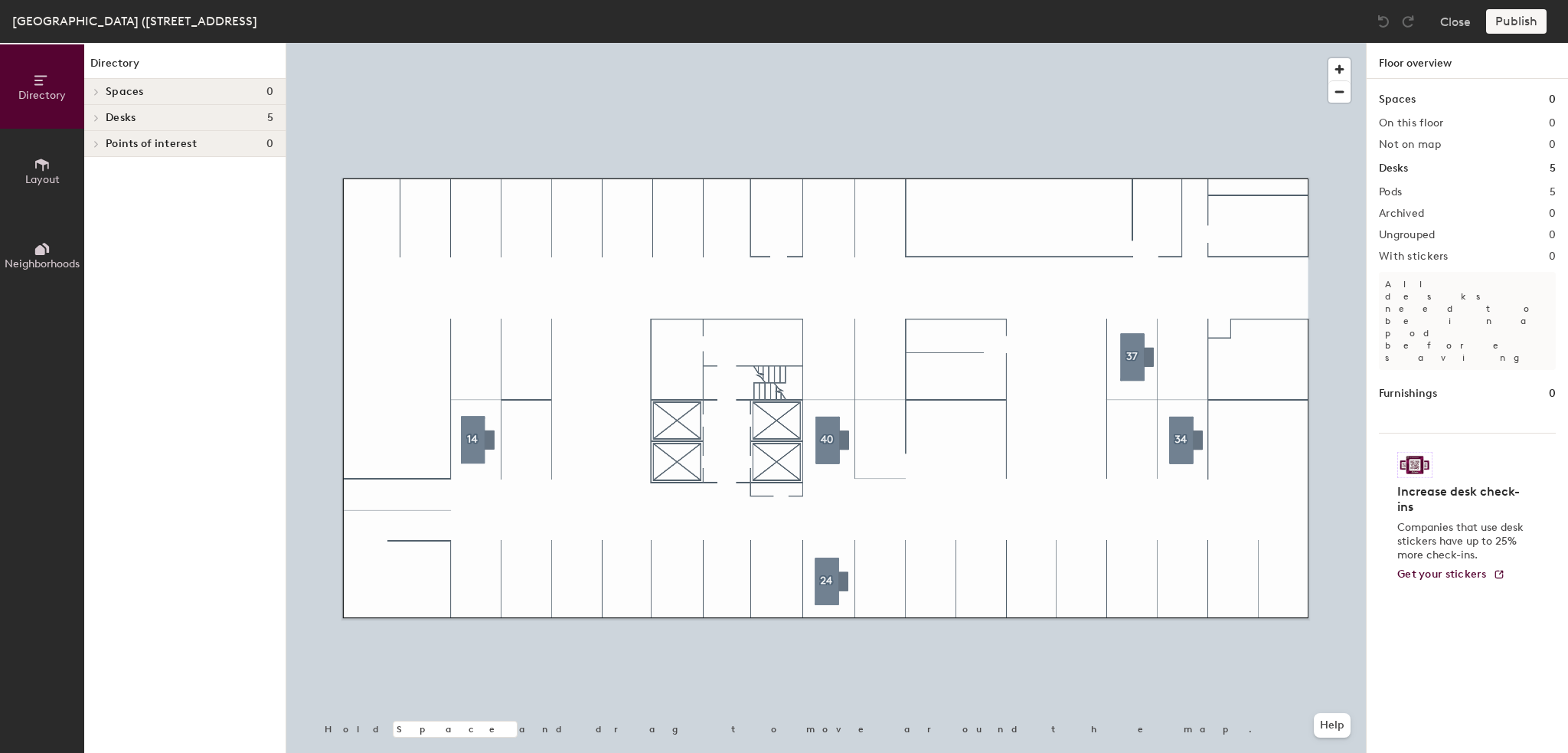
click at [38, 255] on icon at bounding box center [40, 250] width 10 height 10
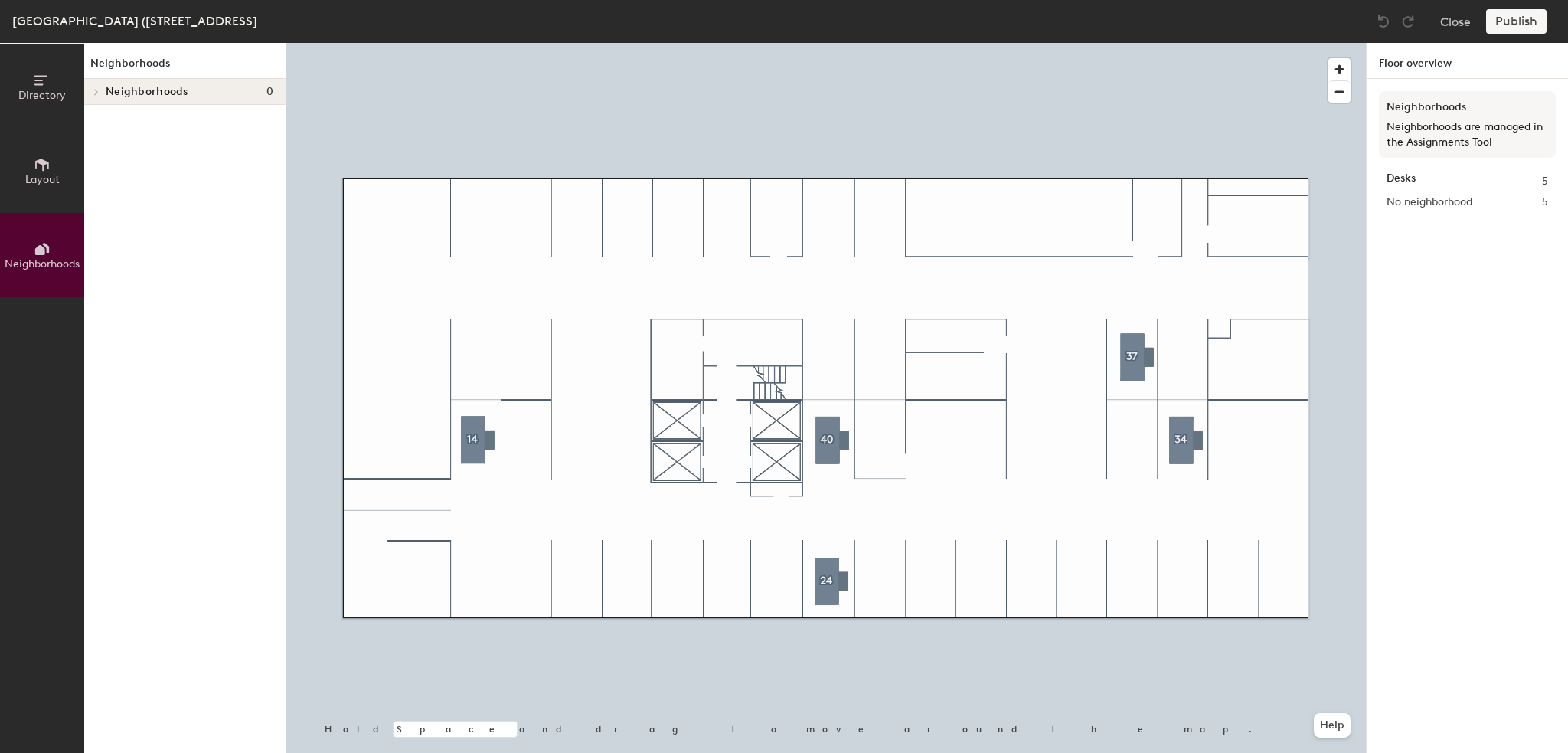
click at [67, 178] on button "Layout" at bounding box center [42, 170] width 84 height 84
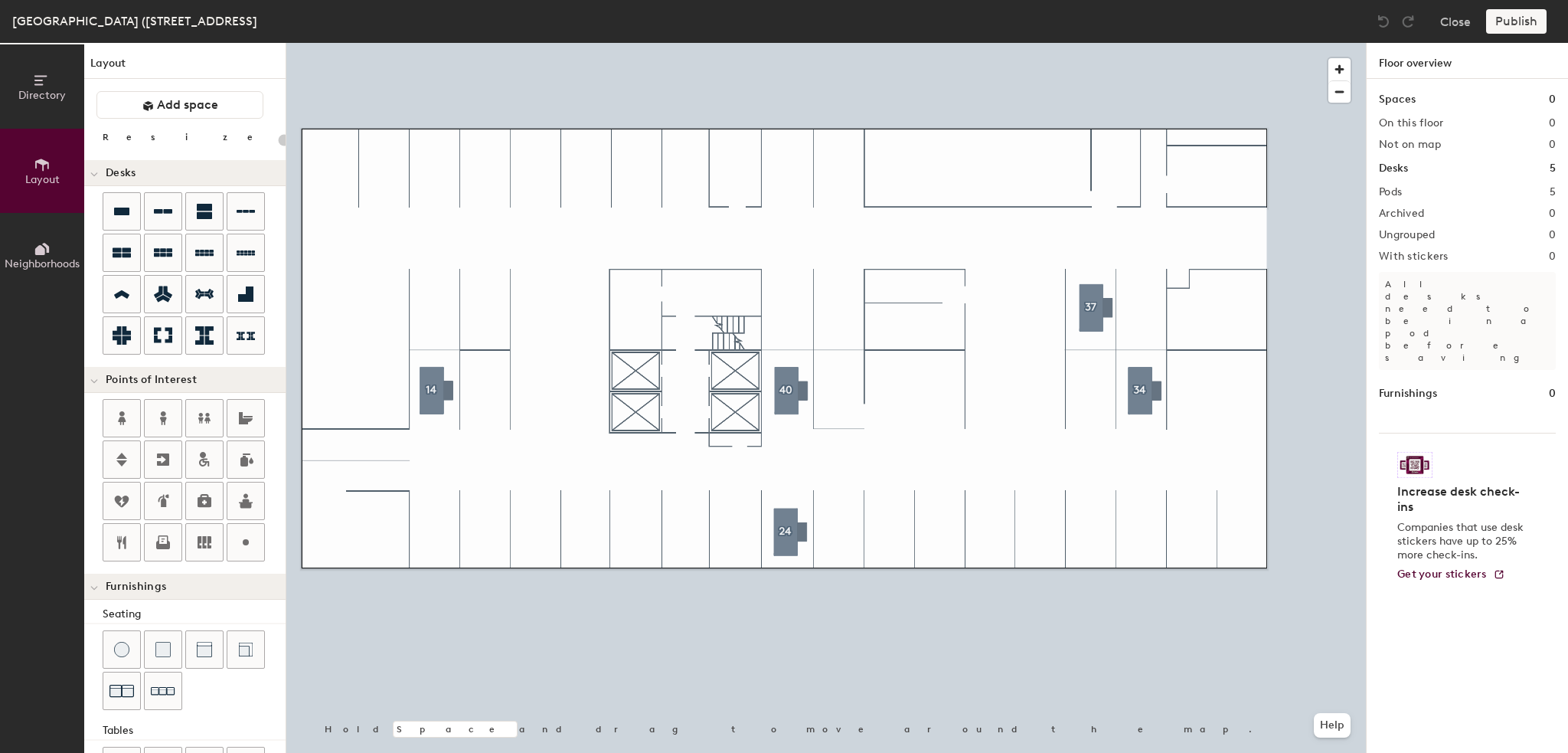
click at [64, 97] on span "Directory" at bounding box center [42, 95] width 47 height 13
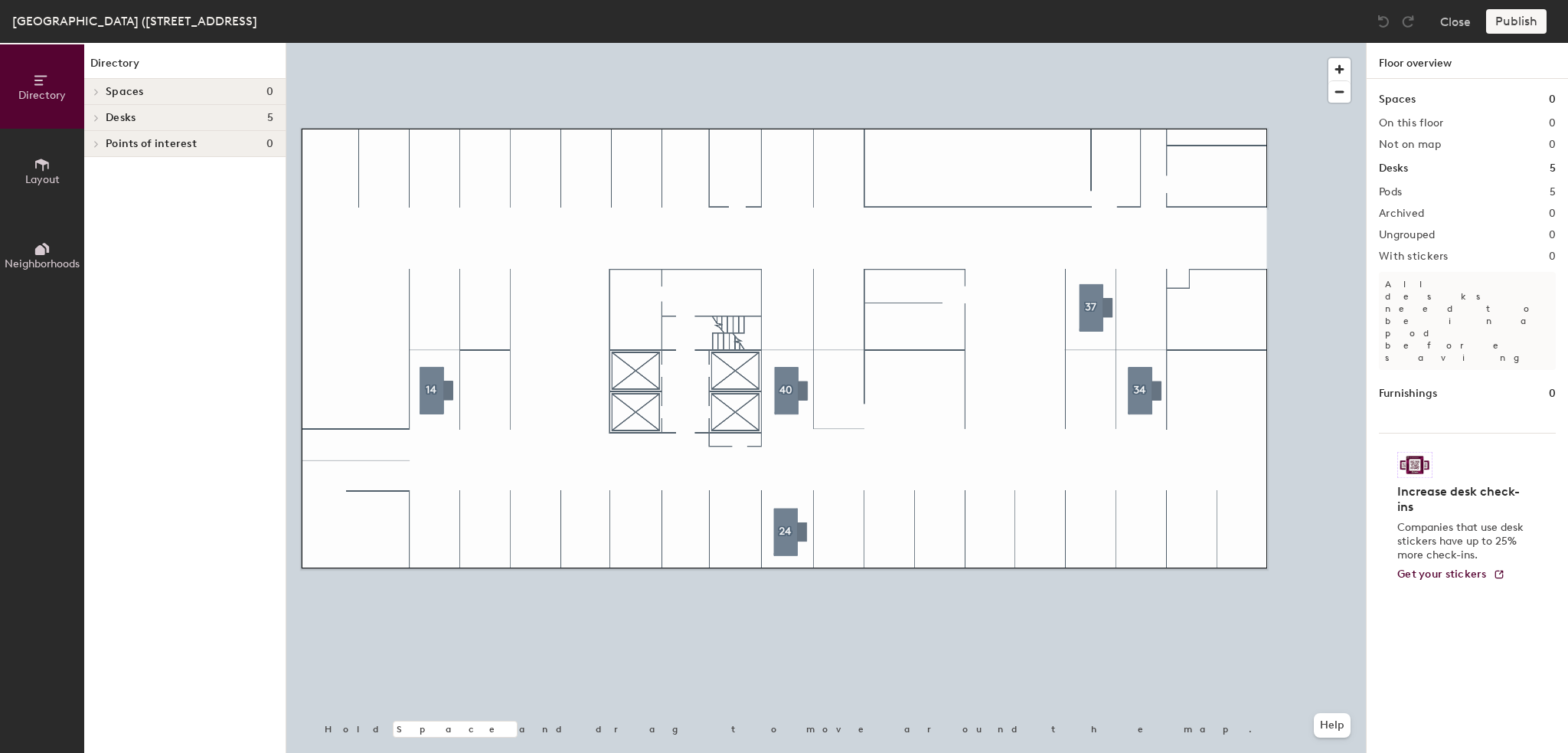
click at [75, 185] on button "Layout" at bounding box center [42, 170] width 84 height 84
